Goal: Task Accomplishment & Management: Complete application form

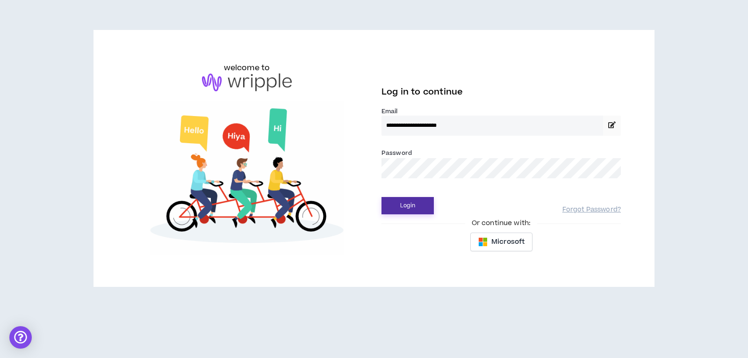
click at [405, 204] on button "Login" at bounding box center [407, 205] width 52 height 17
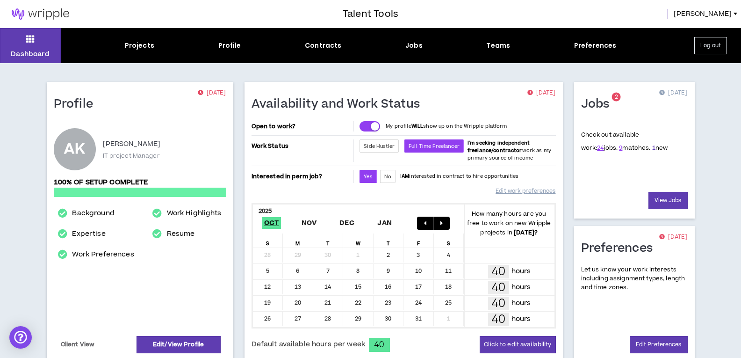
click at [652, 149] on link "1" at bounding box center [653, 148] width 3 height 8
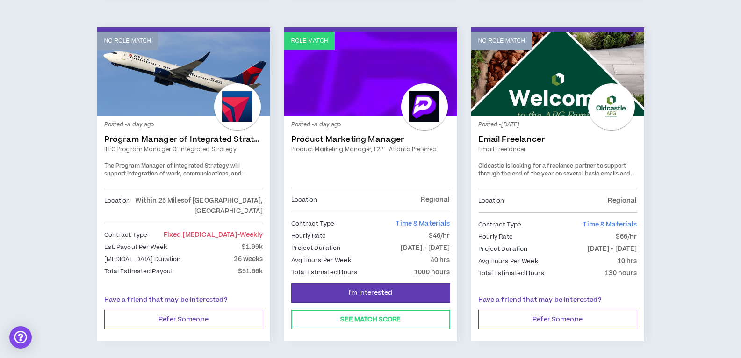
scroll to position [856, 0]
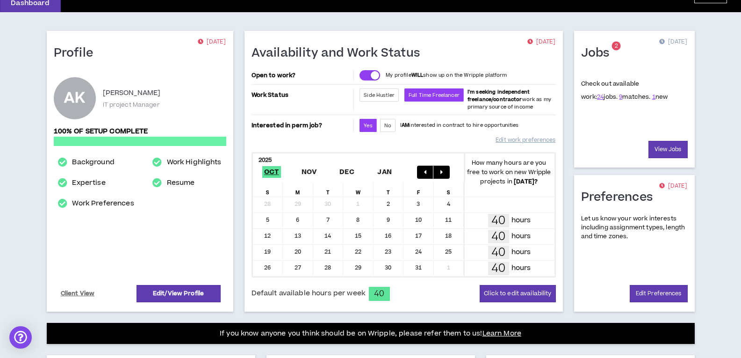
scroll to position [40, 0]
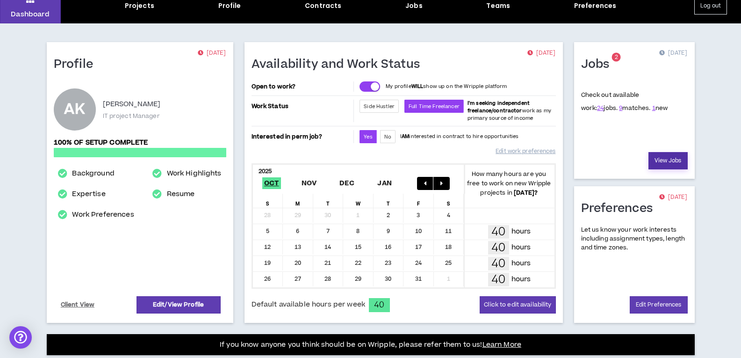
click at [655, 159] on link "View Jobs" at bounding box center [667, 160] width 39 height 17
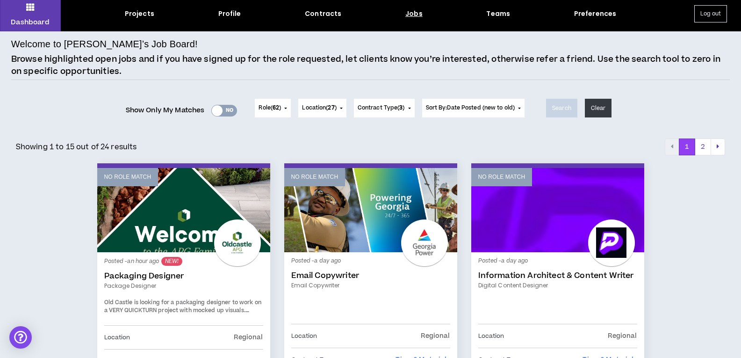
scroll to position [47, 0]
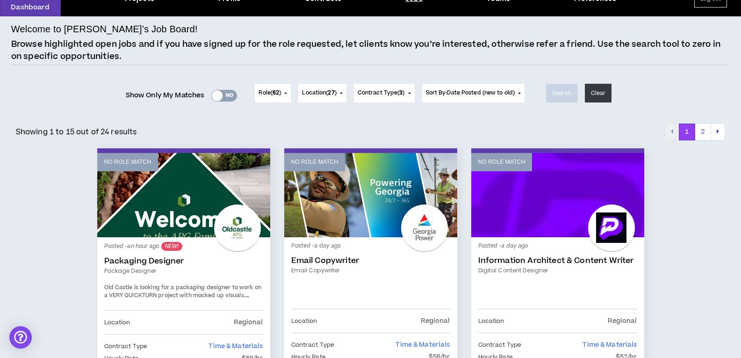
click at [280, 95] on button "Role ( 62 )" at bounding box center [273, 93] width 36 height 19
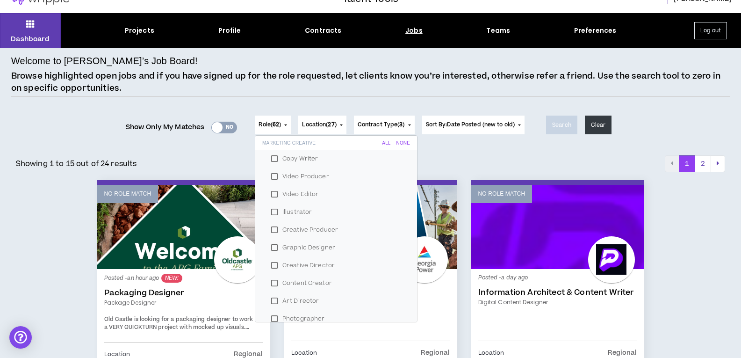
scroll to position [0, 0]
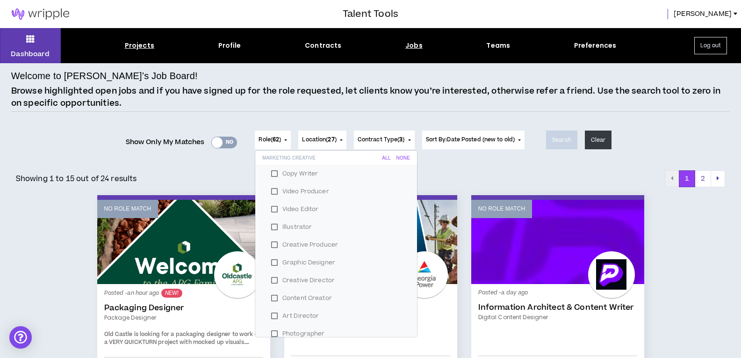
click at [139, 48] on div "Projects" at bounding box center [139, 46] width 29 height 10
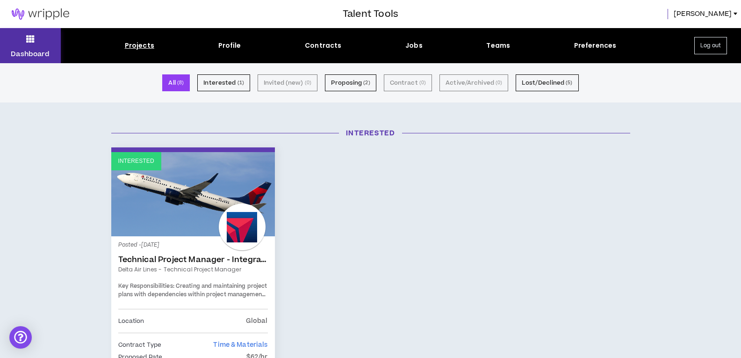
click at [37, 41] on button "Dashboard" at bounding box center [30, 45] width 61 height 35
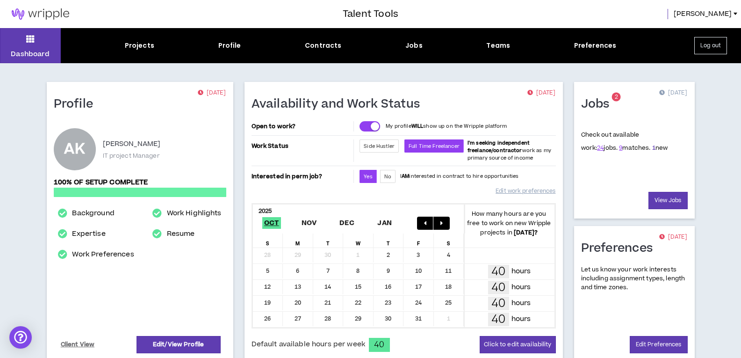
click at [652, 148] on link "1" at bounding box center [653, 148] width 3 height 8
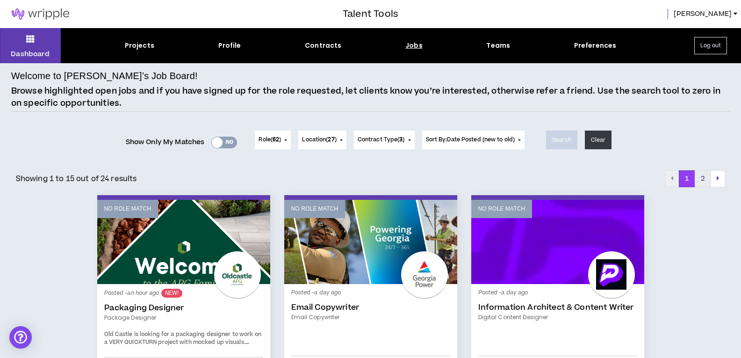
click at [697, 182] on button "2" at bounding box center [703, 178] width 16 height 17
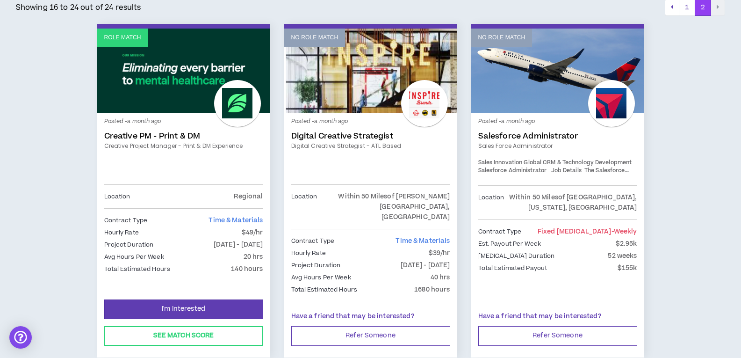
scroll to position [187, 0]
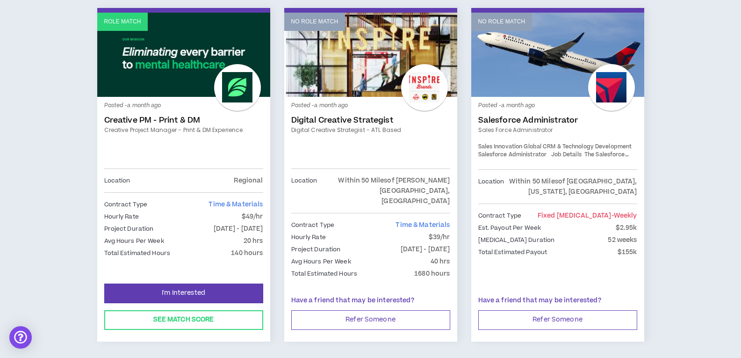
click at [155, 118] on link "Creative PM - Print & DM" at bounding box center [183, 119] width 159 height 9
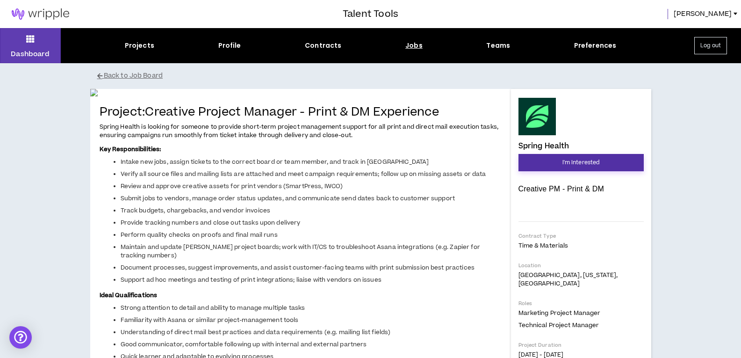
click at [554, 160] on button "I'm Interested" at bounding box center [580, 162] width 125 height 17
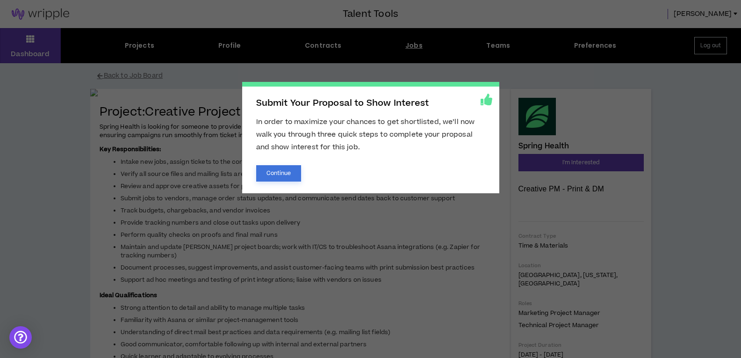
click at [285, 176] on button "Continue" at bounding box center [278, 173] width 45 height 16
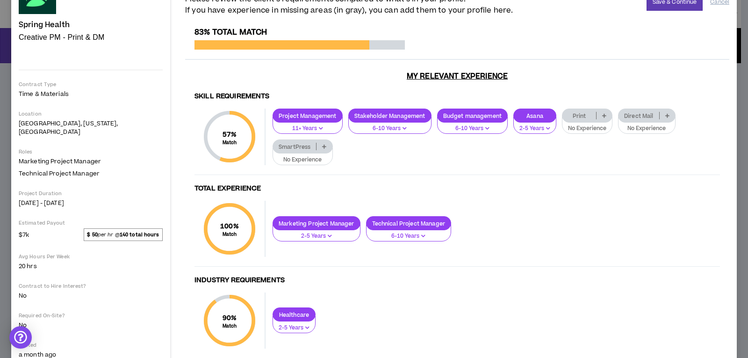
scroll to position [93, 0]
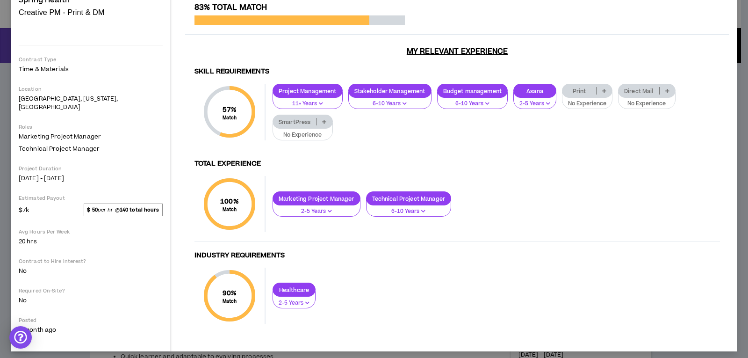
click at [562, 109] on button "No Experience" at bounding box center [587, 101] width 50 height 18
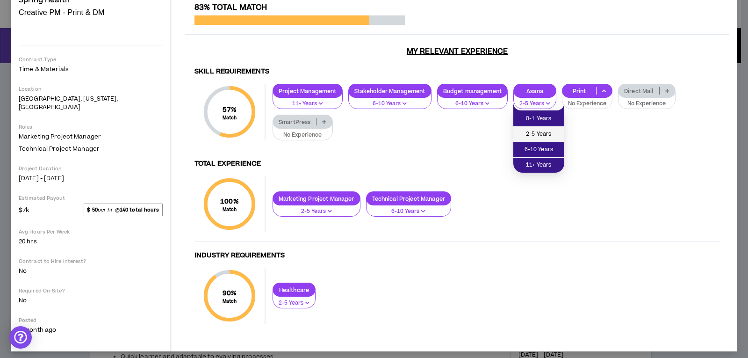
click at [531, 136] on span "2-5 Years" at bounding box center [539, 134] width 40 height 10
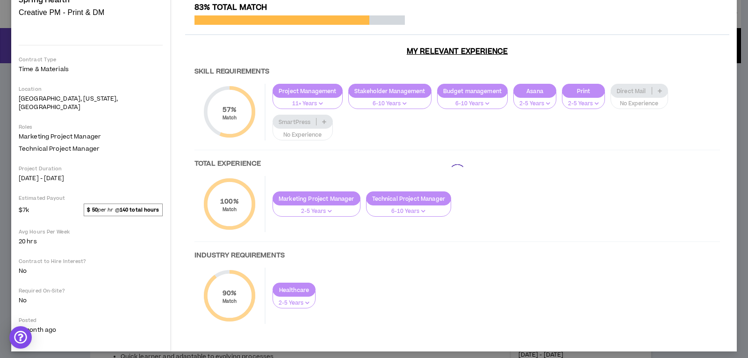
click at [590, 105] on div at bounding box center [457, 172] width 544 height 339
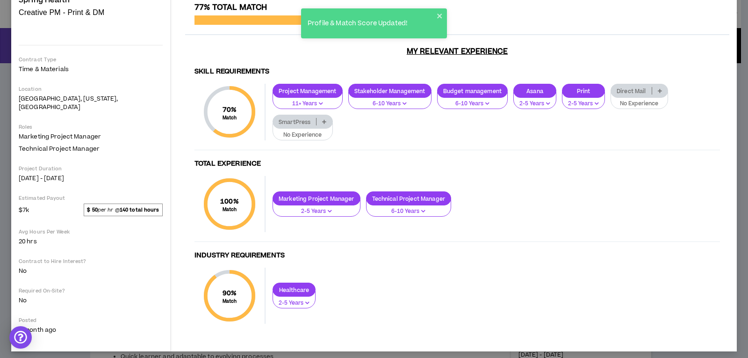
click at [617, 108] on p "No Experience" at bounding box center [639, 104] width 45 height 8
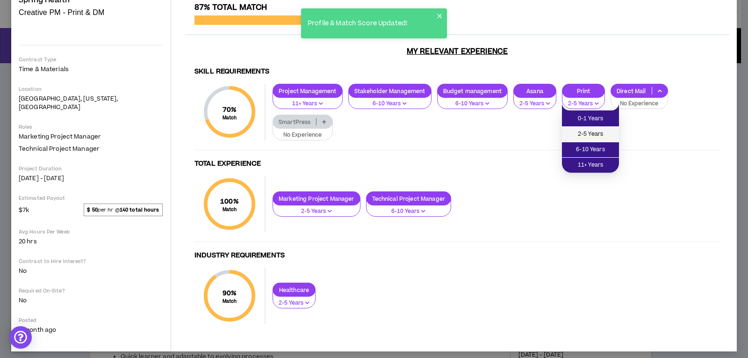
click at [590, 139] on li "2-5 Years" at bounding box center [590, 134] width 57 height 15
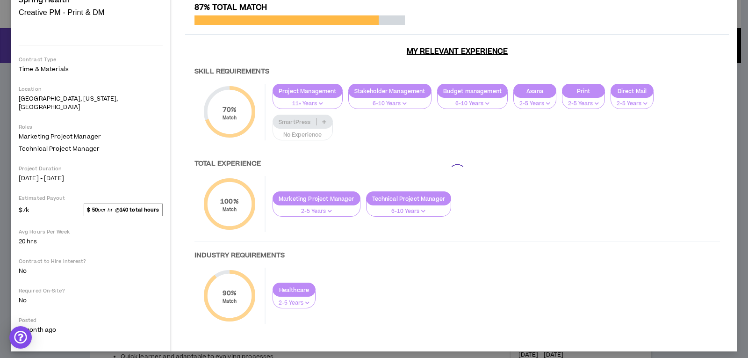
click at [640, 115] on div at bounding box center [457, 172] width 544 height 339
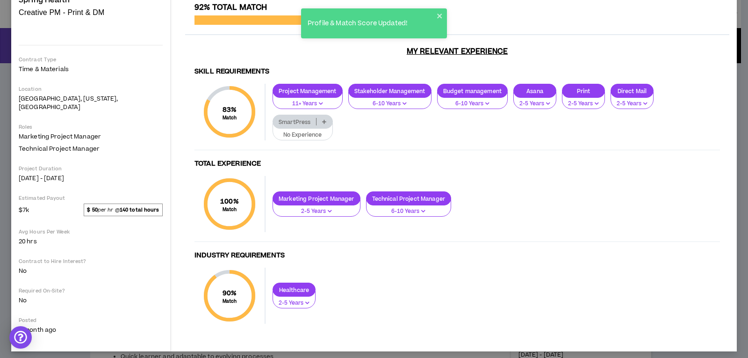
click at [316, 118] on p "SmartPress" at bounding box center [294, 121] width 43 height 7
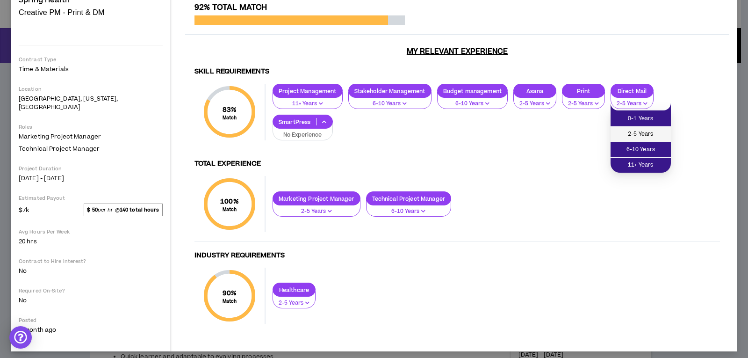
click at [626, 137] on span "2-5 Years" at bounding box center [640, 134] width 49 height 10
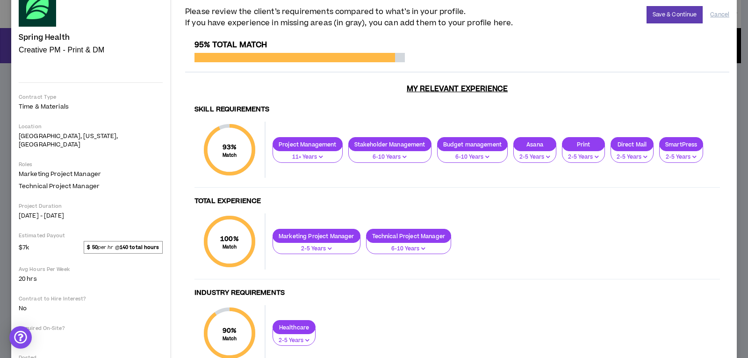
scroll to position [2, 0]
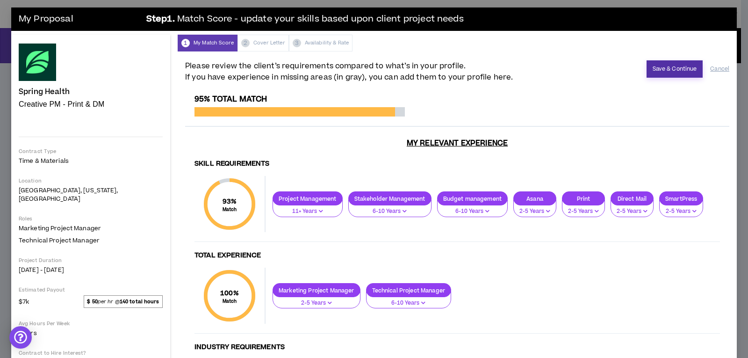
click at [665, 68] on button "Save & Continue" at bounding box center [674, 68] width 57 height 17
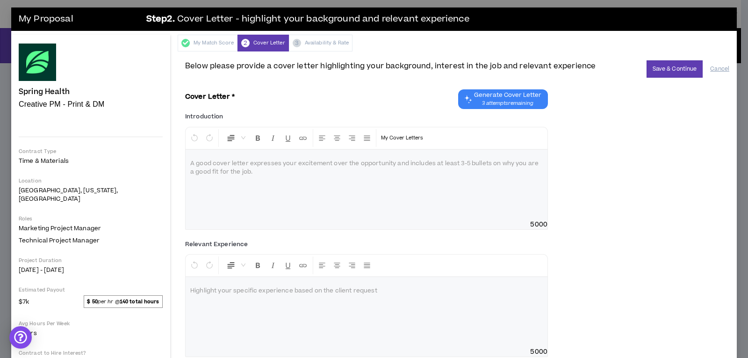
click at [483, 100] on span "3 attempts remaining" at bounding box center [507, 103] width 67 height 7
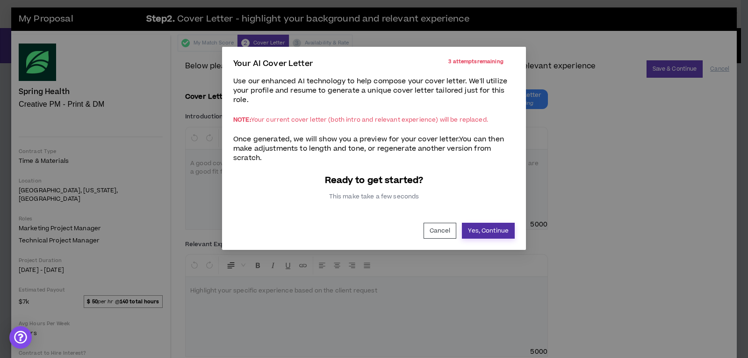
click at [476, 229] on button "Yes, Continue" at bounding box center [488, 230] width 53 height 16
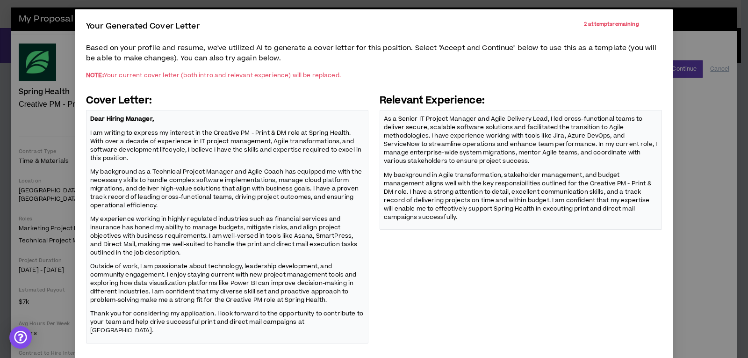
scroll to position [75, 0]
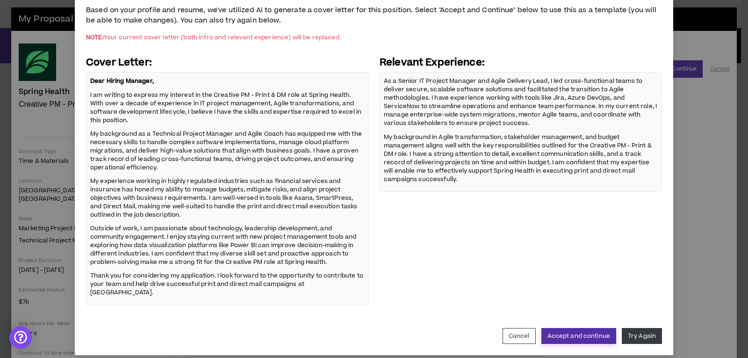
click at [565, 328] on button "Accept and continue" at bounding box center [578, 336] width 75 height 16
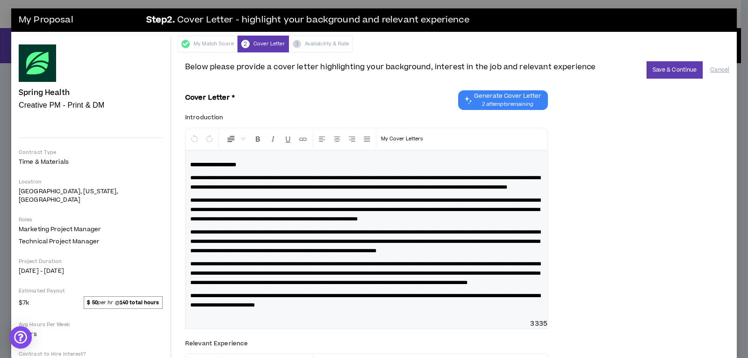
scroll to position [0, 0]
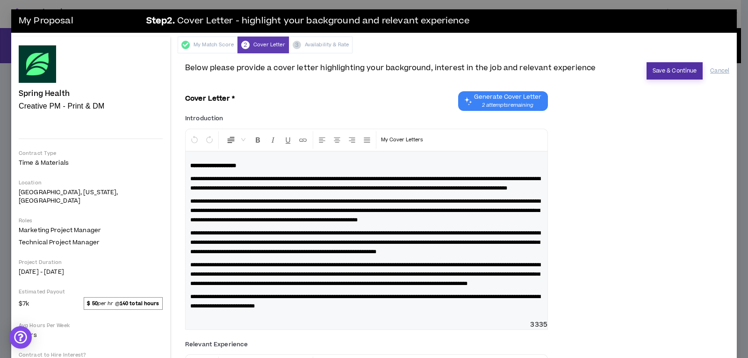
click at [680, 72] on button "Save & Continue" at bounding box center [674, 70] width 57 height 17
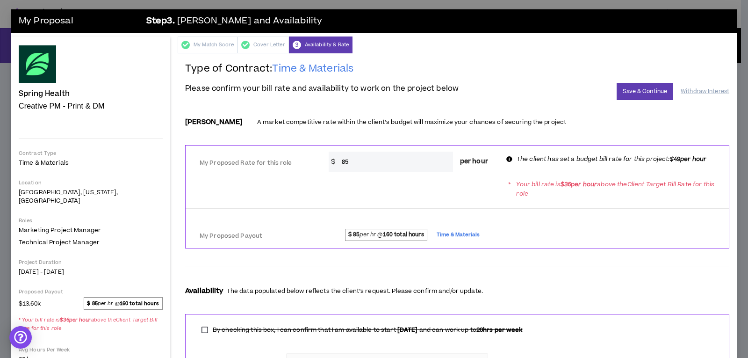
click at [356, 164] on input "85" at bounding box center [395, 161] width 116 height 20
type input "8"
type input "50"
click at [562, 263] on div at bounding box center [457, 265] width 544 height 15
drag, startPoint x: 354, startPoint y: 236, endPoint x: 360, endPoint y: 238, distance: 6.5
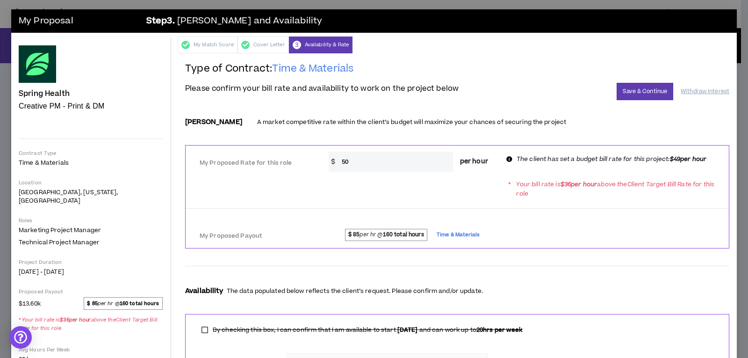
click at [358, 237] on strong "$ 85" at bounding box center [354, 234] width 12 height 8
click at [358, 236] on span "$ 85 per hr @ 160 total hours" at bounding box center [386, 235] width 83 height 12
click at [638, 102] on div "**********" at bounding box center [457, 241] width 544 height 358
click at [634, 94] on button "Save & Continue" at bounding box center [645, 91] width 57 height 17
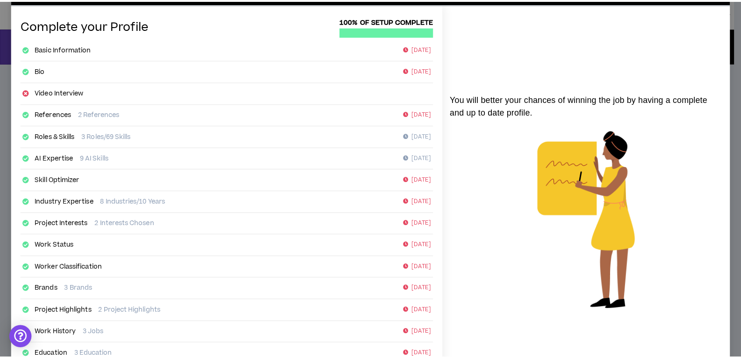
scroll to position [134, 0]
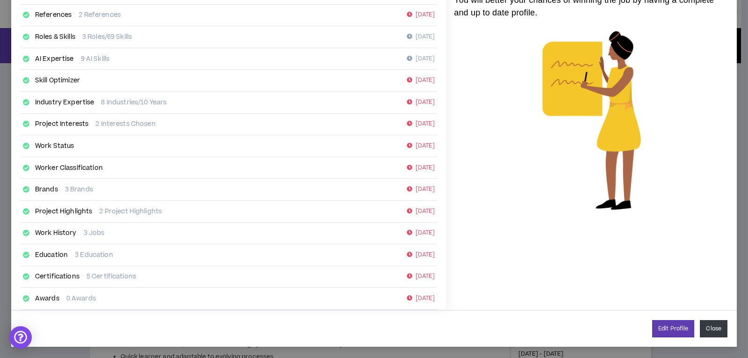
click at [703, 329] on button "Close" at bounding box center [714, 328] width 28 height 17
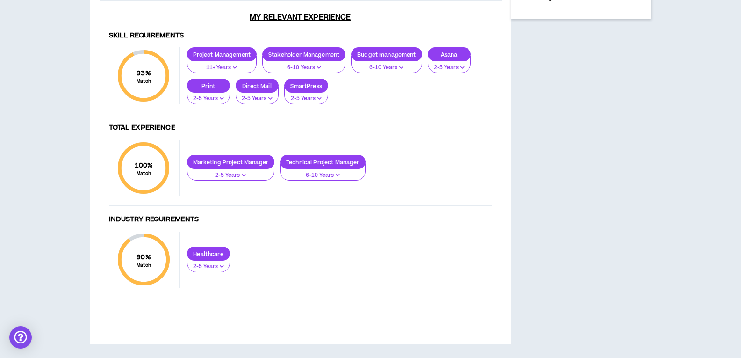
scroll to position [733, 0]
